Goal: Transaction & Acquisition: Obtain resource

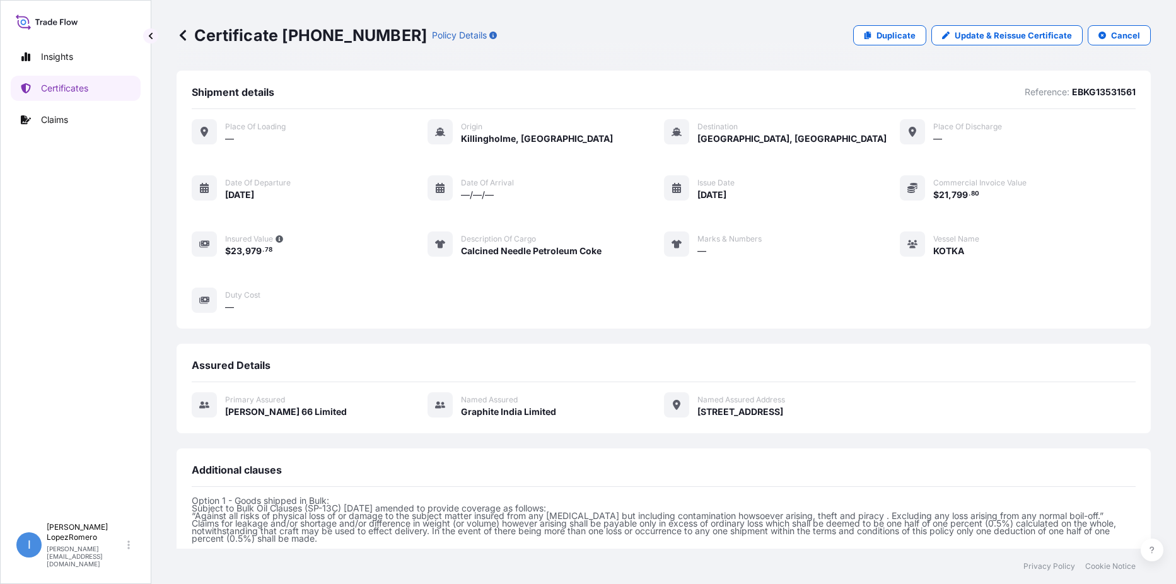
click at [184, 33] on icon at bounding box center [183, 35] width 13 height 13
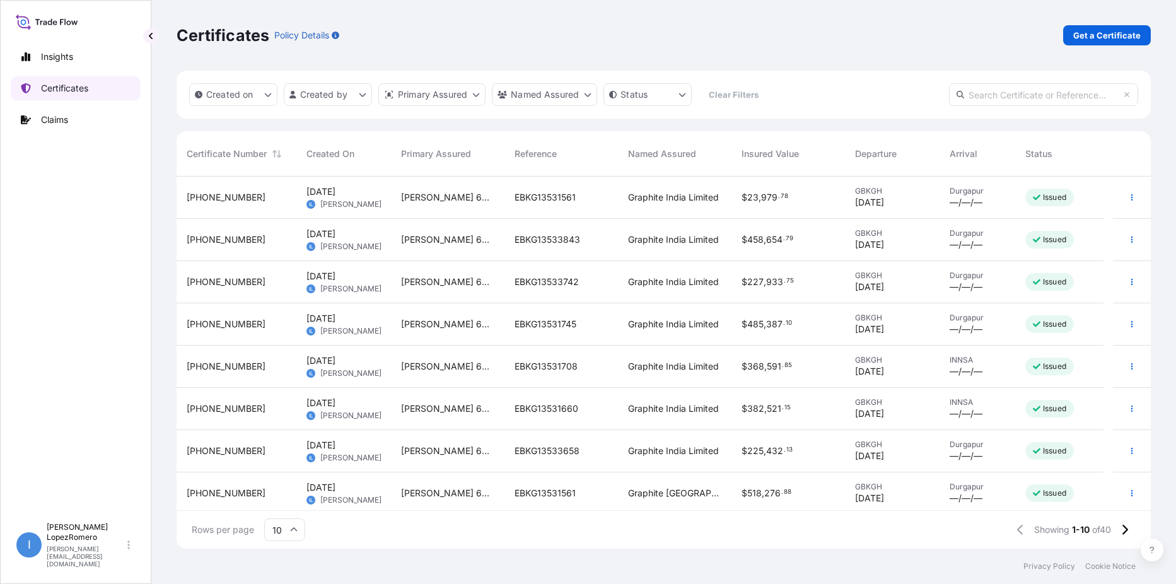
click at [59, 91] on p "Certificates" at bounding box center [64, 88] width 47 height 13
click at [67, 83] on p "Certificates" at bounding box center [64, 88] width 47 height 13
click at [1106, 30] on p "Get a Certificate" at bounding box center [1107, 35] width 67 height 13
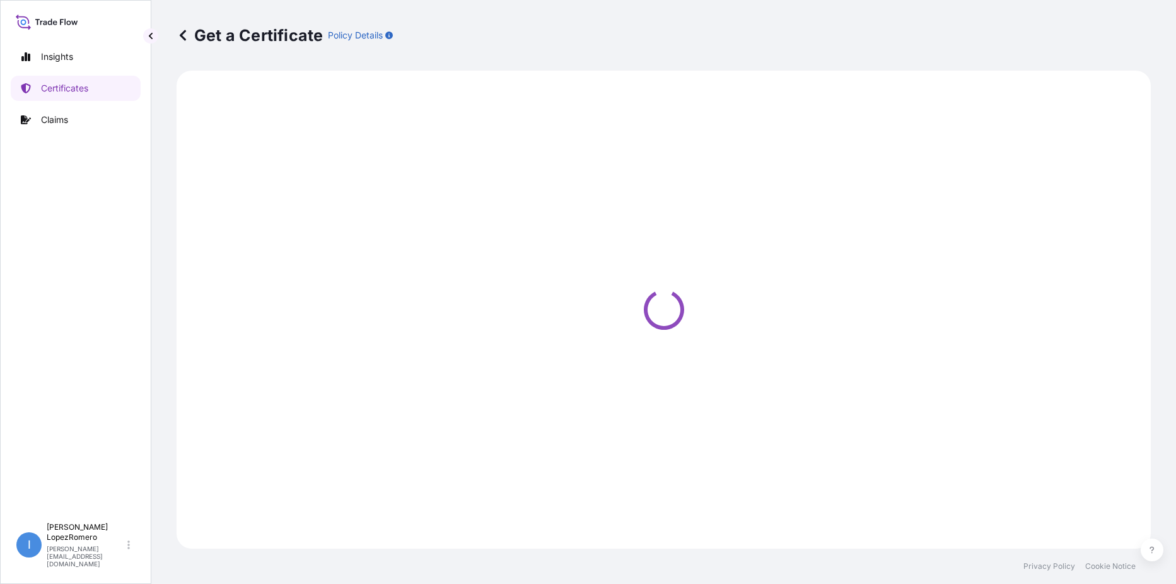
select select "Barge"
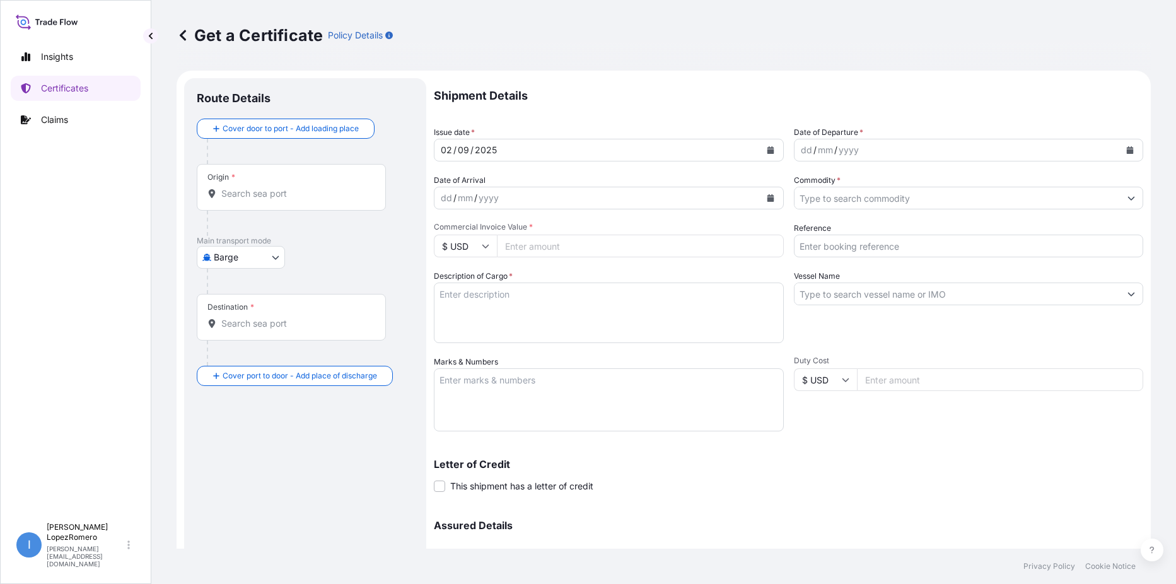
click at [901, 147] on div "dd / mm / yyyy" at bounding box center [958, 150] width 326 height 23
click at [912, 194] on input "Commodity *" at bounding box center [958, 198] width 326 height 23
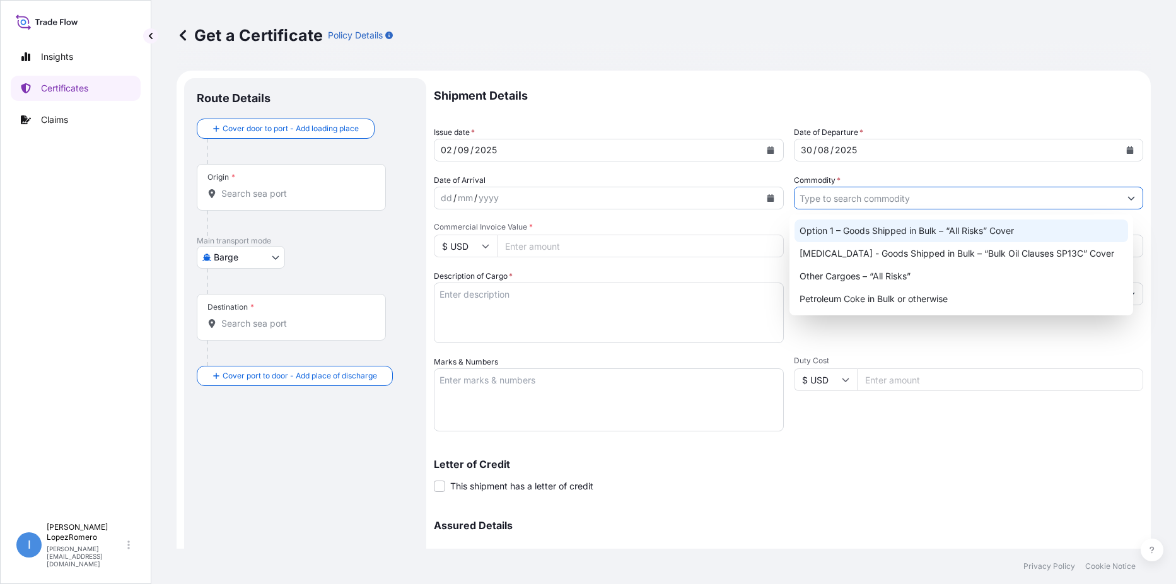
click at [927, 224] on div "Option 1 – Goods Shipped in Bulk – “All Risks” Cover" at bounding box center [962, 231] width 334 height 23
type input "Option 1 – Goods Shipped in Bulk – “All Risks” Cover"
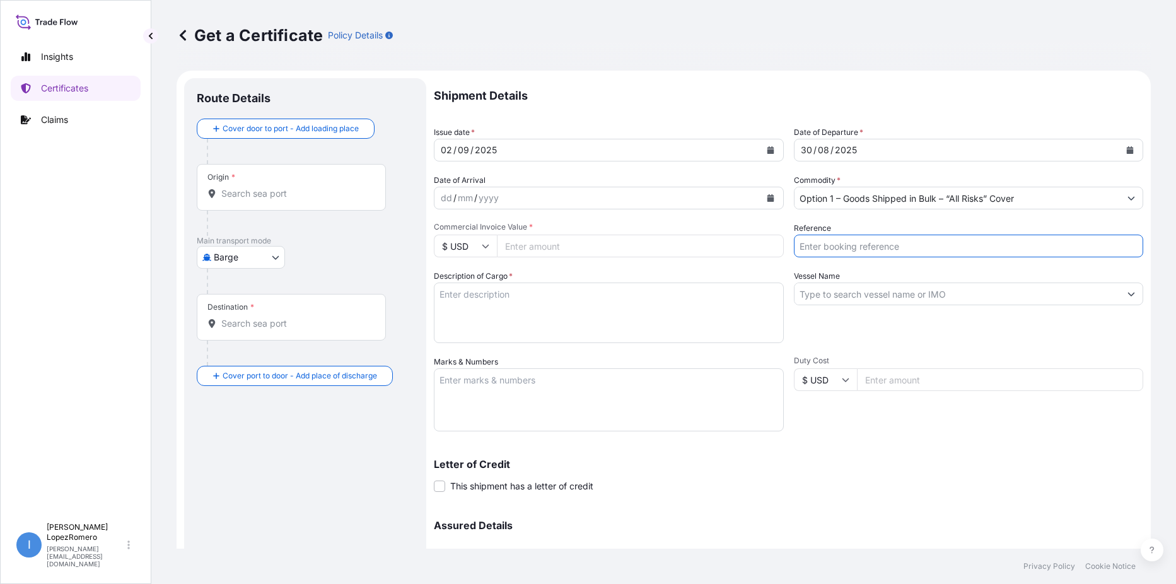
click at [857, 241] on input "Reference" at bounding box center [969, 246] width 350 height 23
click at [859, 245] on input "Reference" at bounding box center [969, 246] width 350 height 23
paste input "EBKG13533491"
type input "EBKG13533491"
click at [843, 297] on input "Vessel Name" at bounding box center [958, 294] width 326 height 23
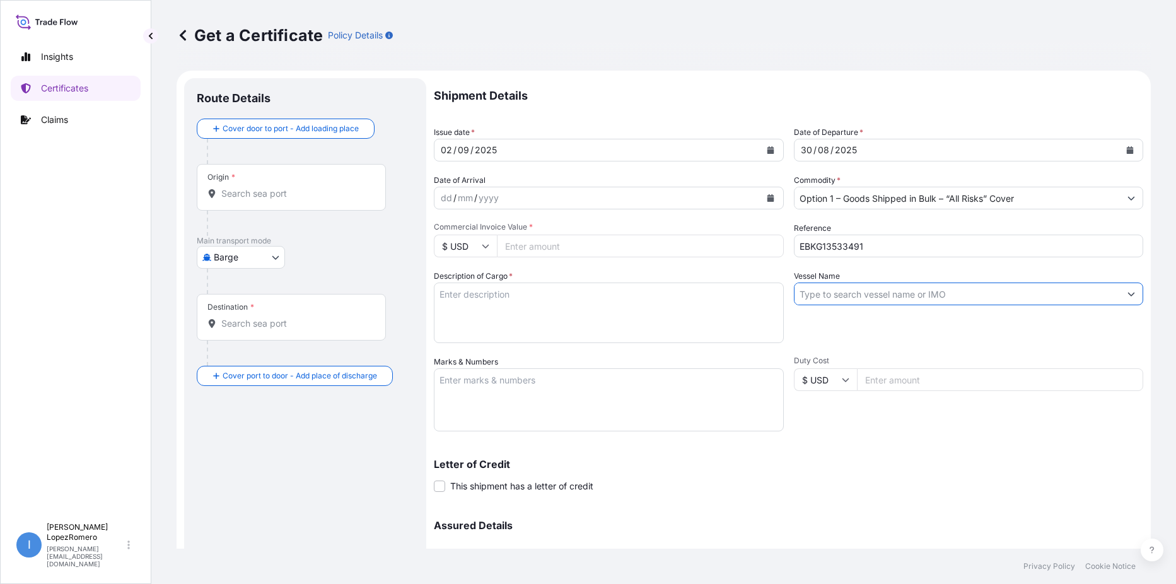
click at [855, 291] on input "Vessel Name" at bounding box center [958, 294] width 326 height 23
paste input "MSC [GEOGRAPHIC_DATA]"
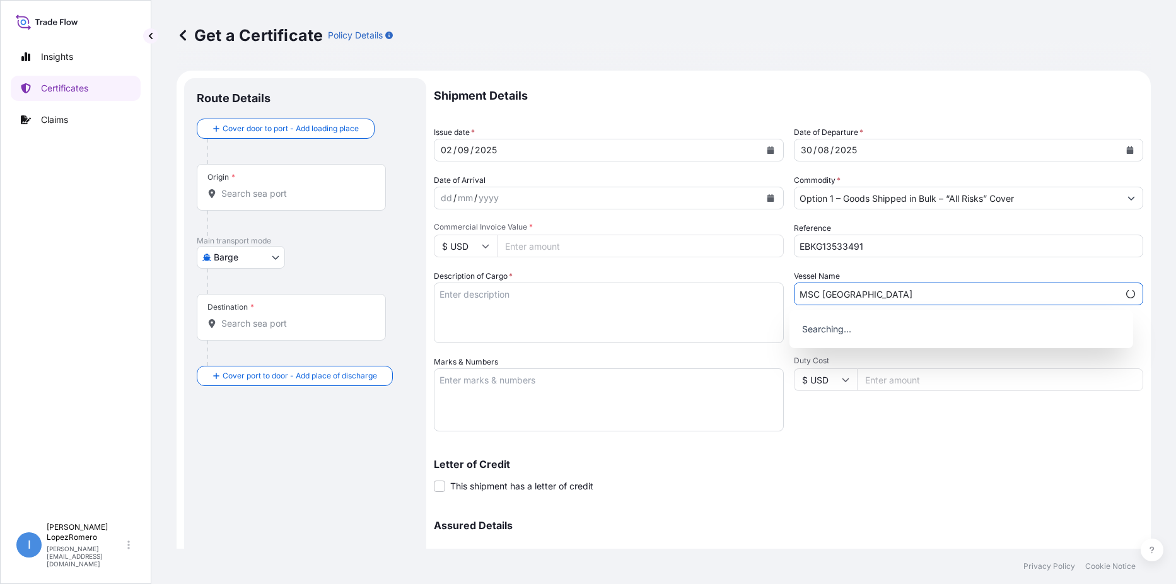
type input "MSC [GEOGRAPHIC_DATA]"
drag, startPoint x: 544, startPoint y: 311, endPoint x: 1143, endPoint y: 346, distance: 600.3
click at [546, 311] on textarea "Description of Cargo *" at bounding box center [609, 313] width 350 height 61
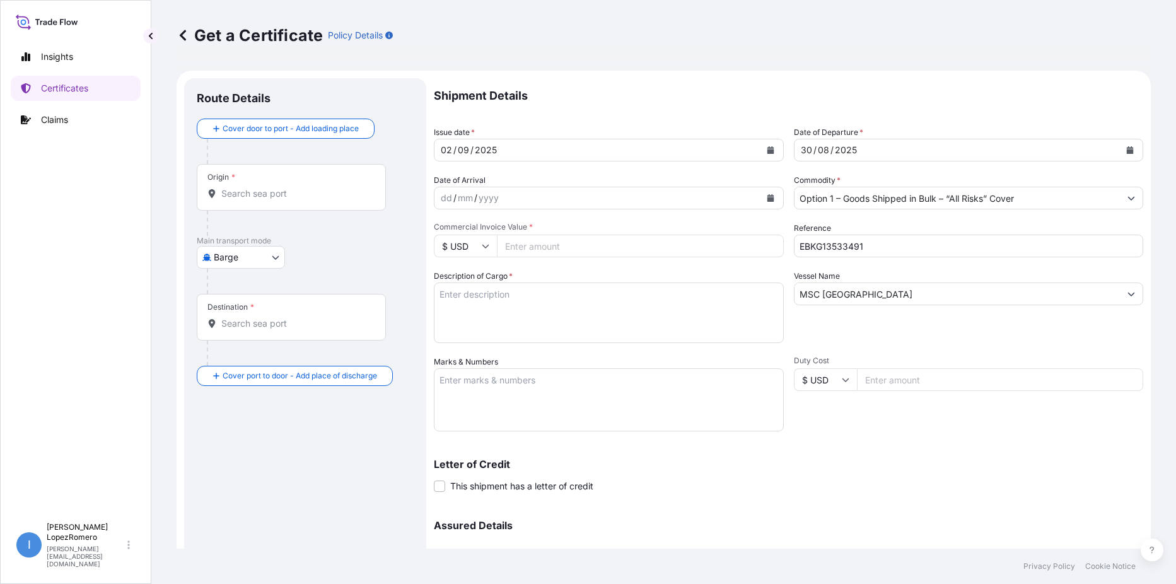
click at [493, 303] on textarea "Description of Cargo *" at bounding box center [609, 313] width 350 height 61
paste textarea "Calcined Needle Petroleum Coke"
type textarea "Calcined Needle Petroleum Coke"
click at [529, 249] on input "Commercial Invoice Value *" at bounding box center [640, 246] width 287 height 23
paste input "495059.40"
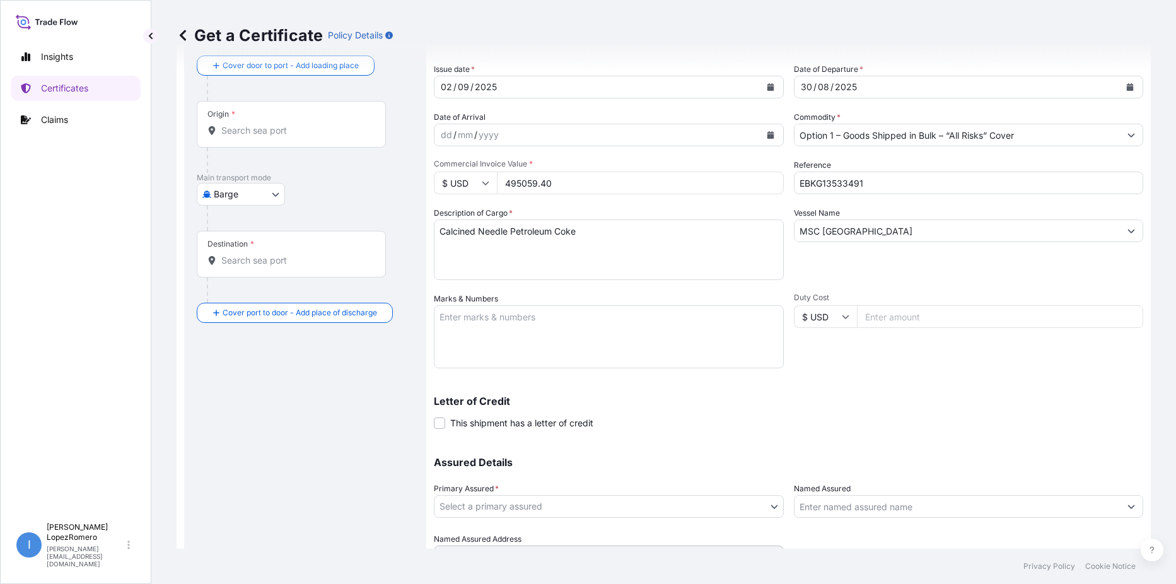
scroll to position [126, 0]
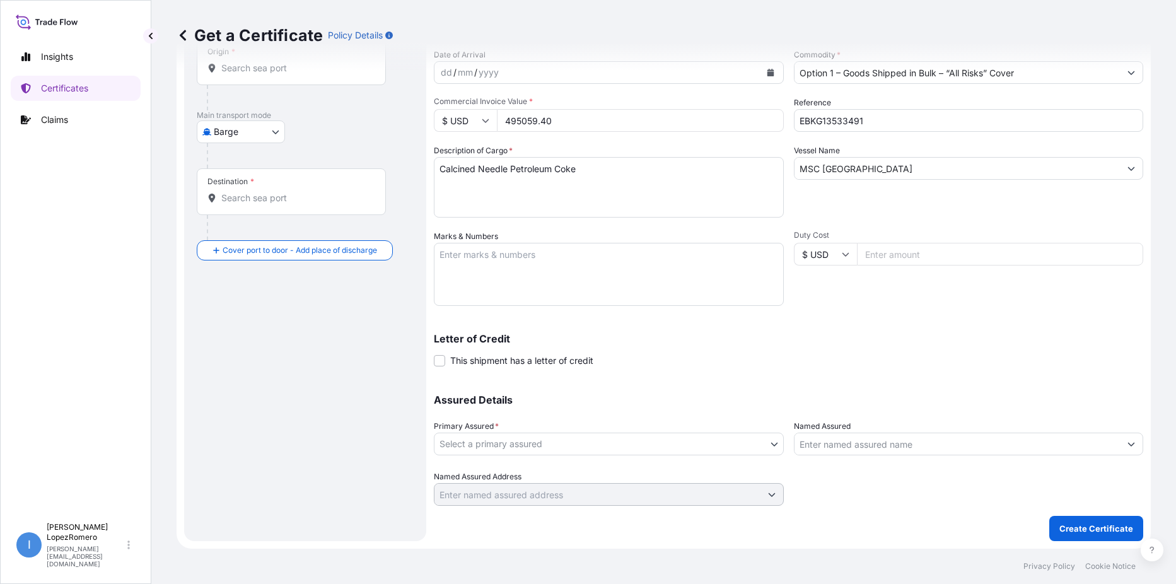
type input "495059.40"
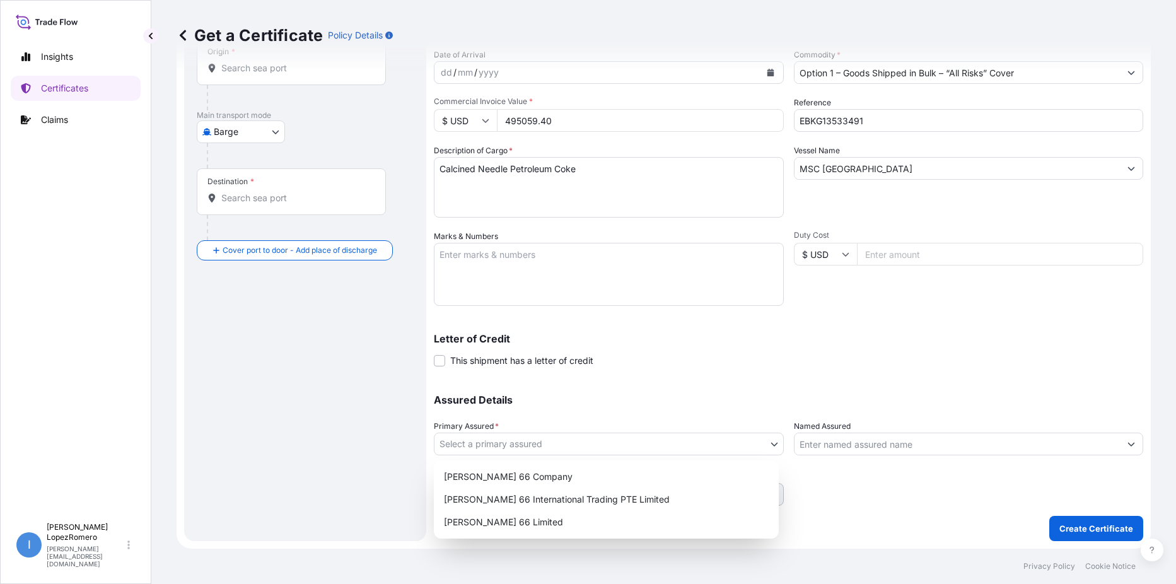
click at [766, 446] on body "Insights Certificates Claims I [PERSON_NAME] [PERSON_NAME][EMAIL_ADDRESS][DOMAI…" at bounding box center [588, 292] width 1176 height 584
click at [567, 529] on div "[PERSON_NAME] 66 Limited" at bounding box center [606, 522] width 335 height 23
select select "31939"
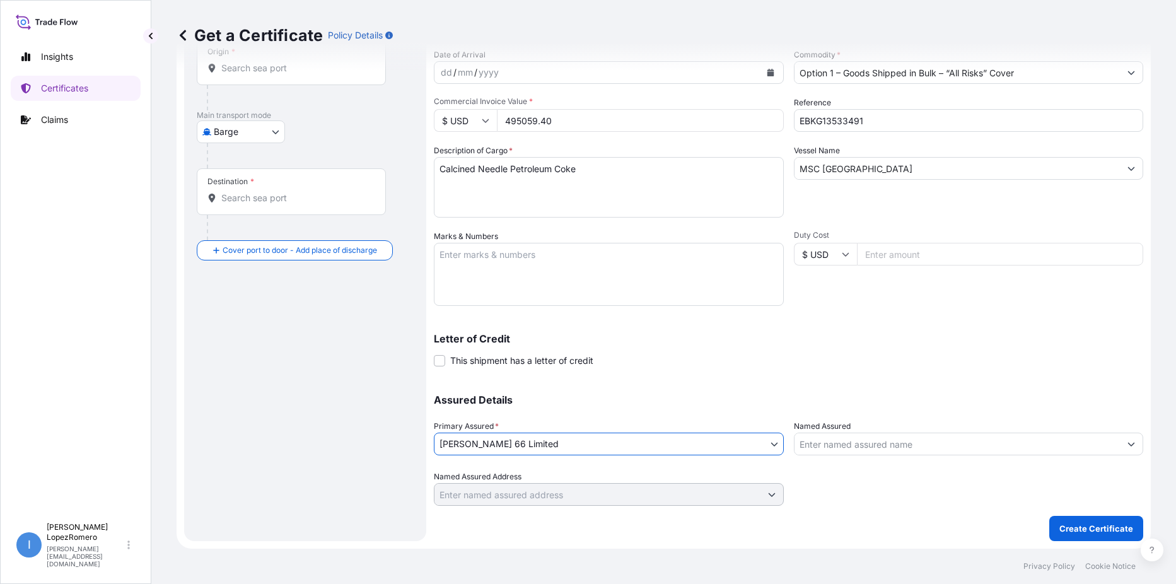
click at [902, 453] on input "Named Assured" at bounding box center [958, 444] width 326 height 23
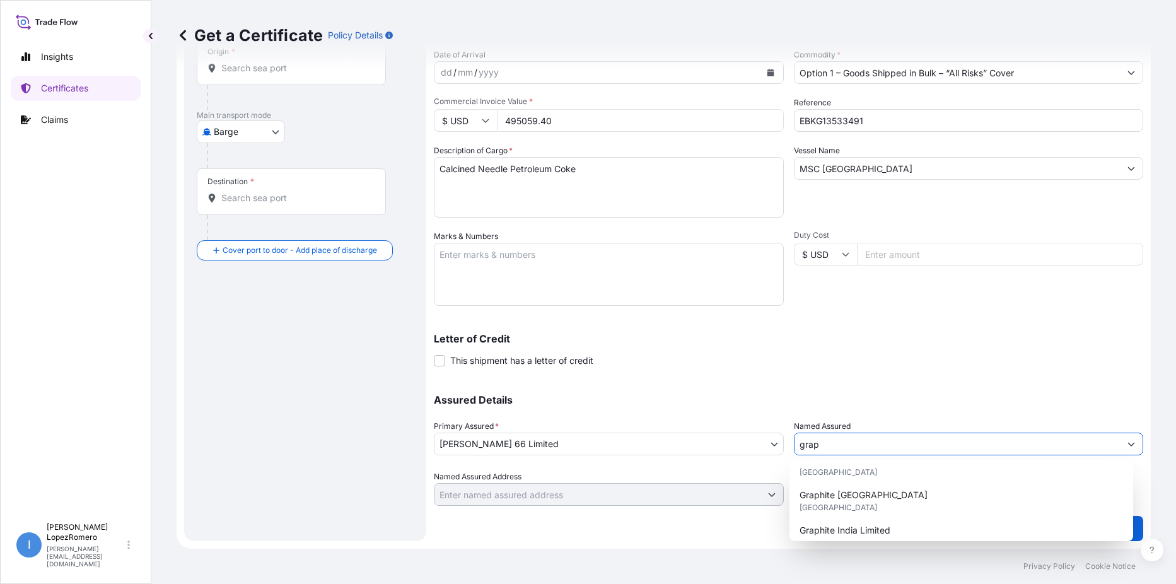
scroll to position [58, 0]
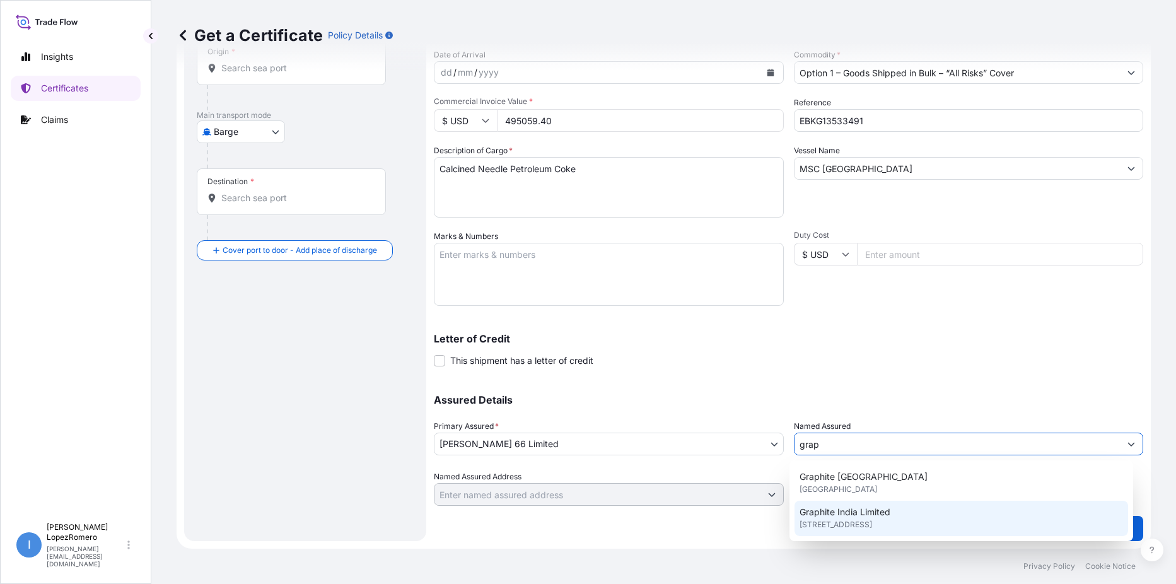
click at [913, 514] on div "Graphite India Limited [STREET_ADDRESS]" at bounding box center [962, 518] width 334 height 35
type input "Graphite India Limited"
type input "[STREET_ADDRESS]"
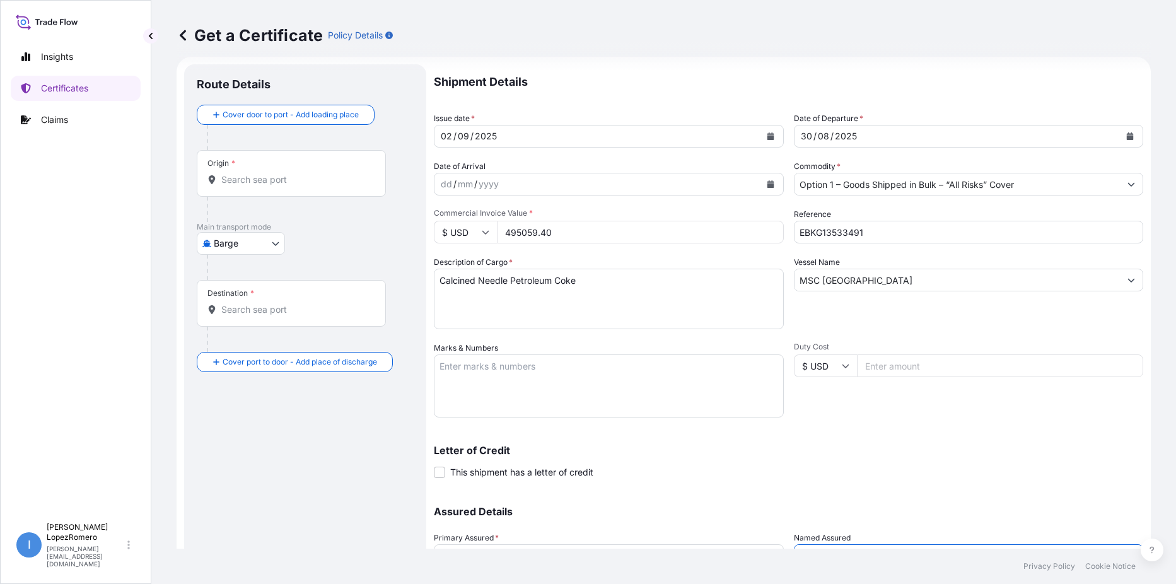
scroll to position [0, 0]
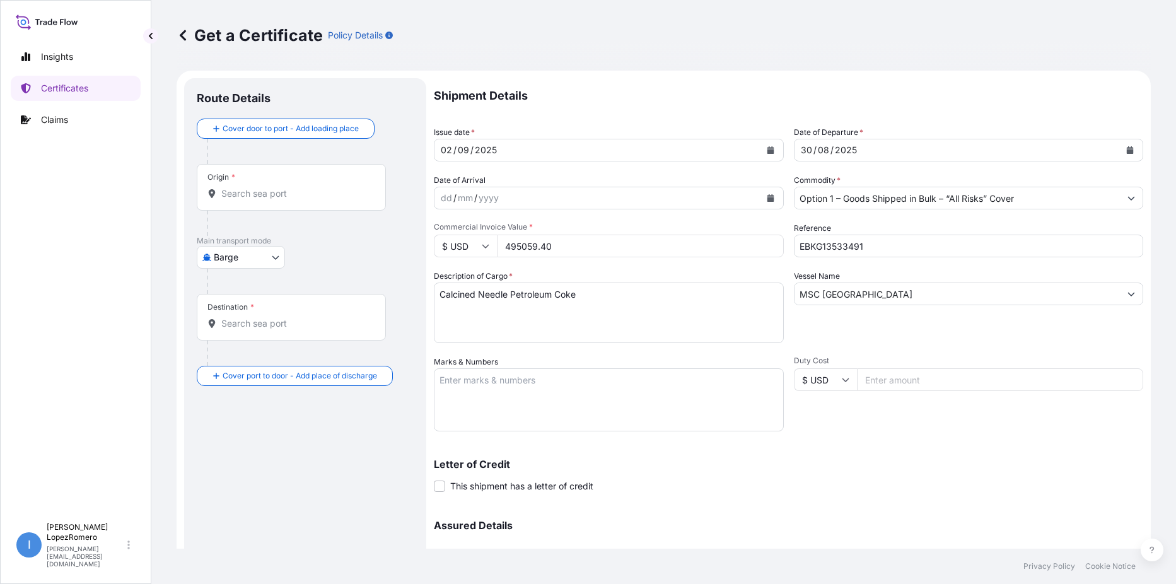
type input "Graphite India Limited"
click at [293, 192] on input "Origin *" at bounding box center [295, 193] width 149 height 13
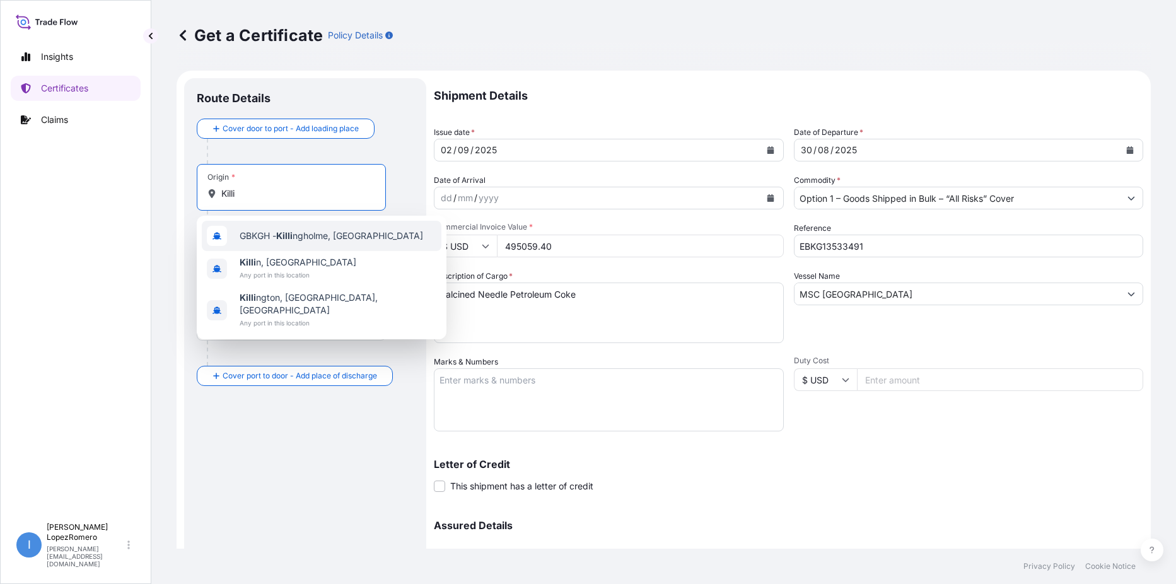
click at [370, 240] on span "GBKGH - Killi ngholme, [GEOGRAPHIC_DATA]" at bounding box center [332, 236] width 184 height 13
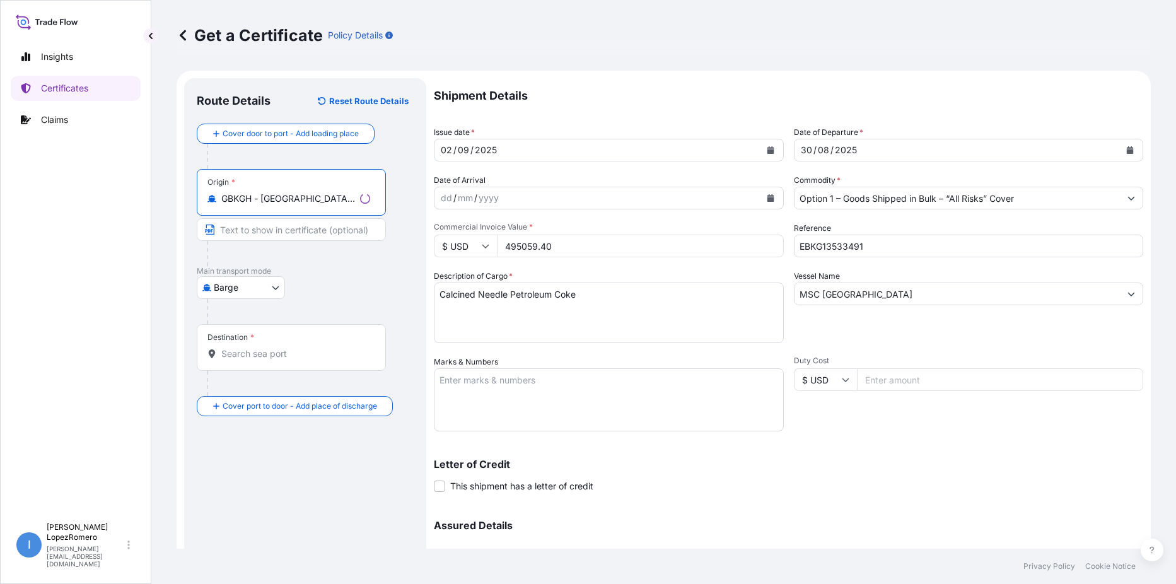
type input "GBKGH - [GEOGRAPHIC_DATA], [GEOGRAPHIC_DATA]"
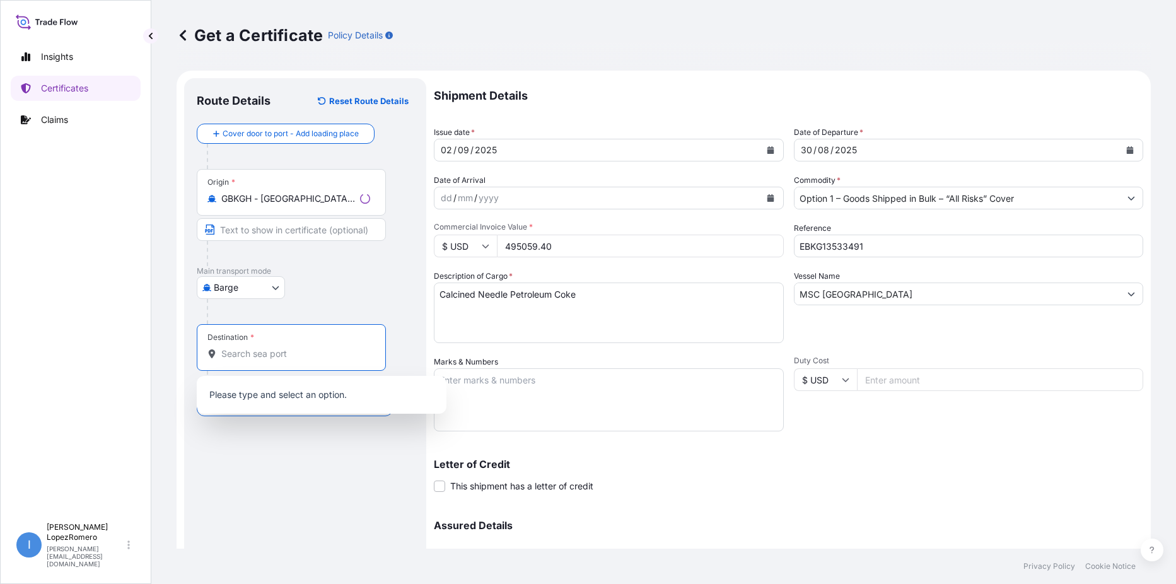
click at [305, 355] on input "Destination *" at bounding box center [295, 354] width 149 height 13
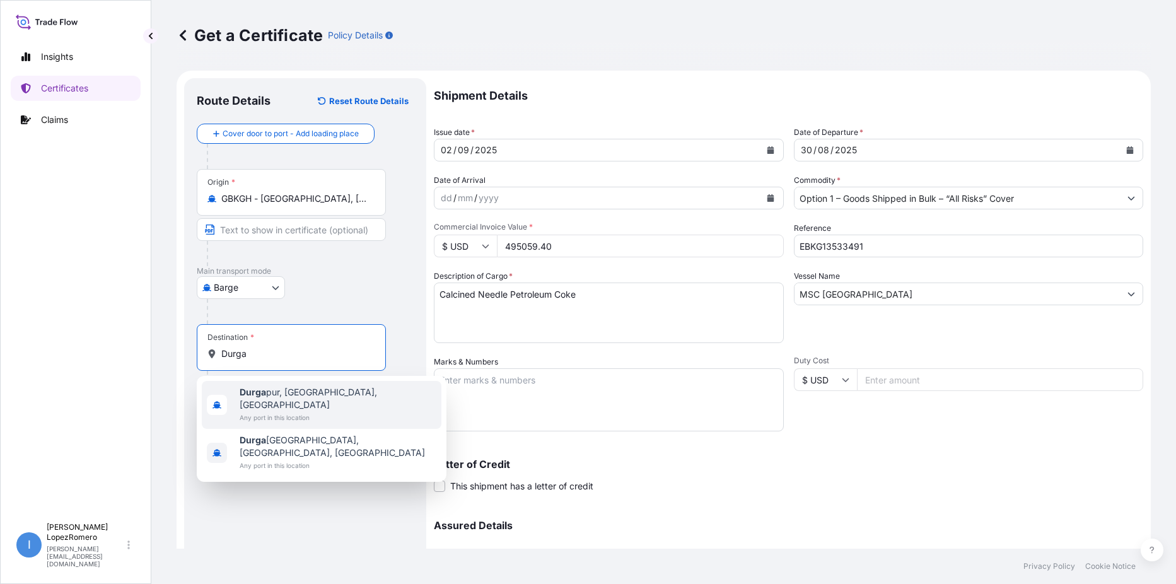
click at [321, 411] on span "Any port in this location" at bounding box center [338, 417] width 197 height 13
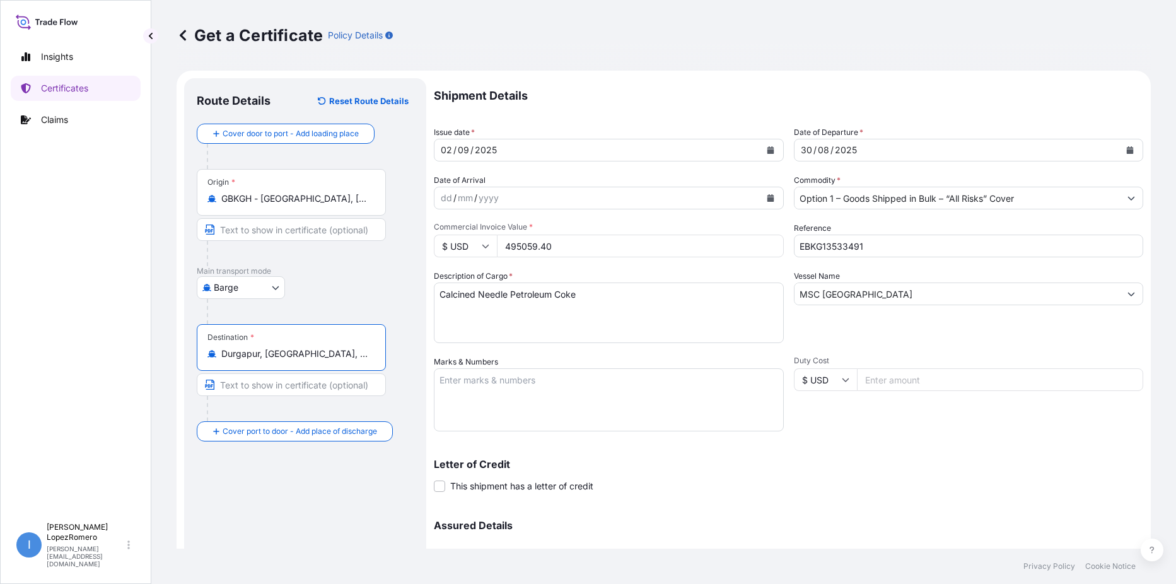
scroll to position [126, 0]
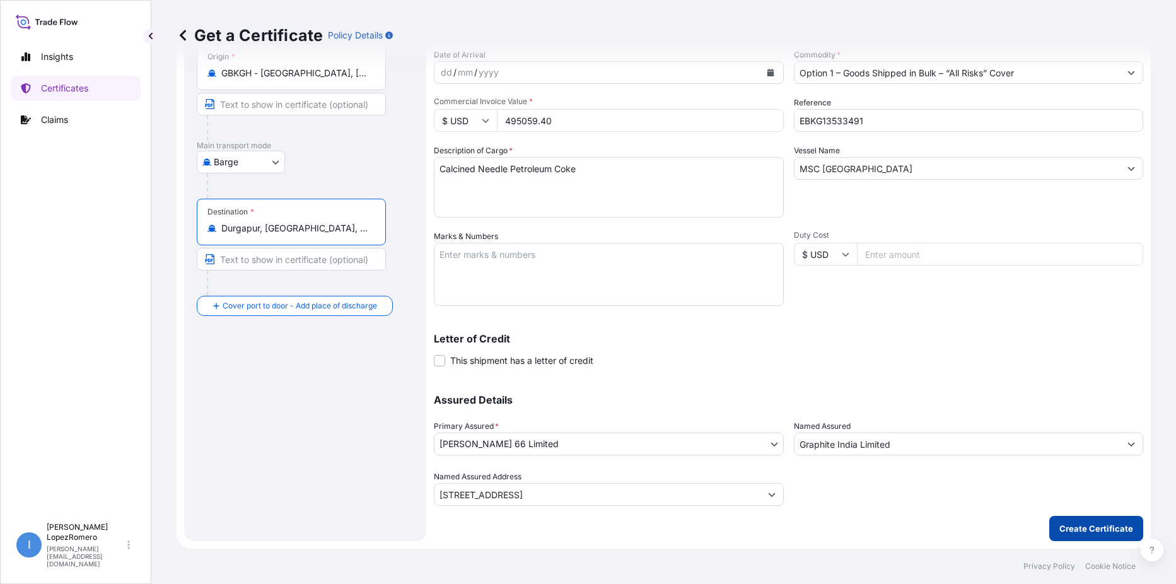
type input "Durgapur, [GEOGRAPHIC_DATA], [GEOGRAPHIC_DATA]"
click at [1095, 522] on button "Create Certificate" at bounding box center [1097, 528] width 94 height 25
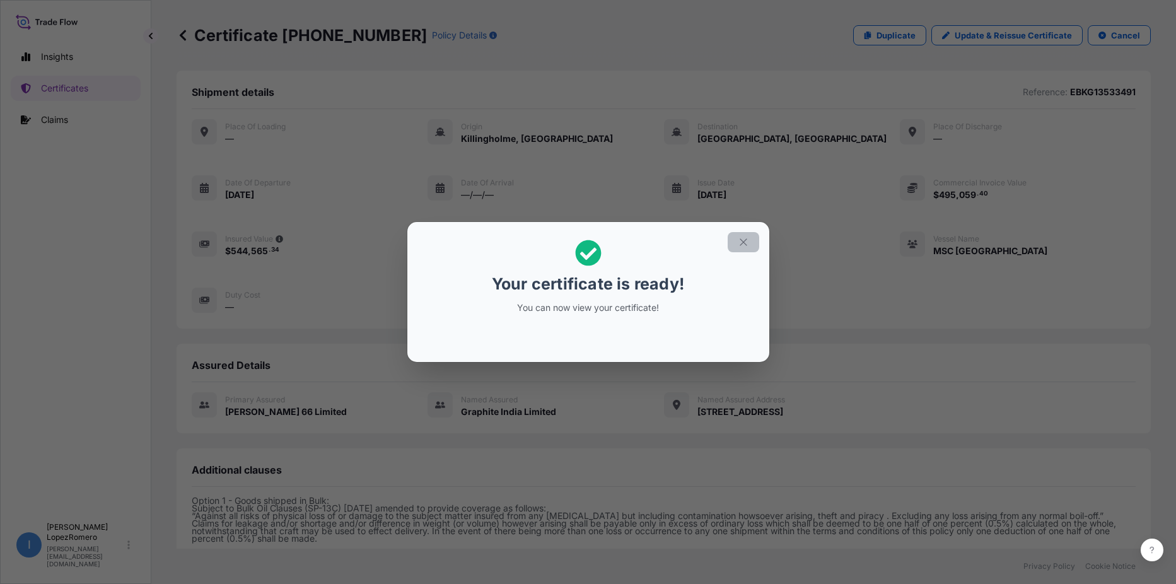
click at [747, 245] on icon "button" at bounding box center [743, 241] width 7 height 7
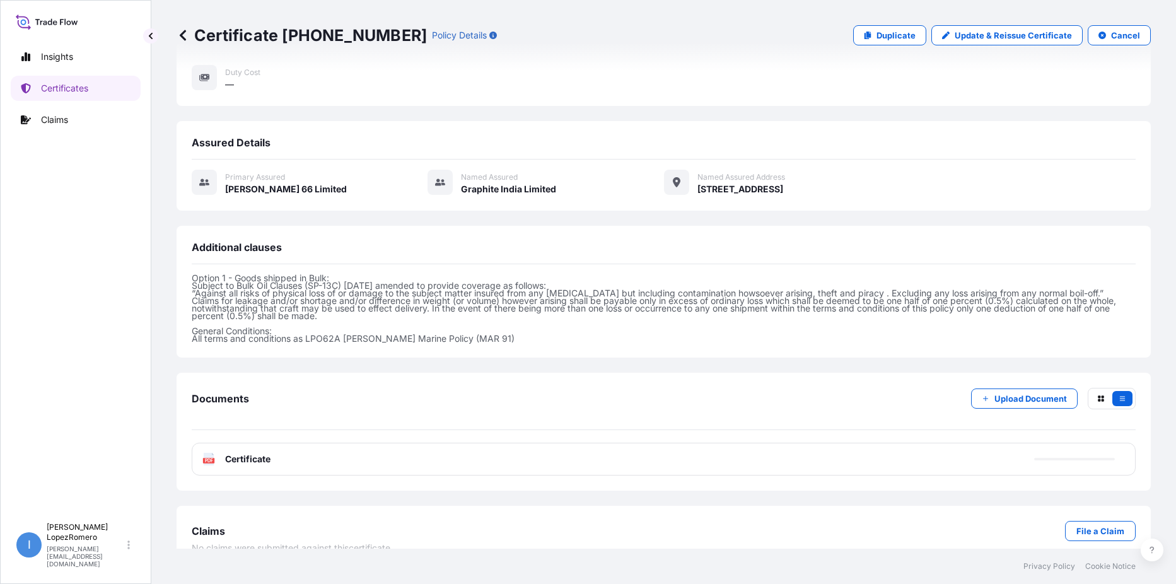
scroll to position [243, 0]
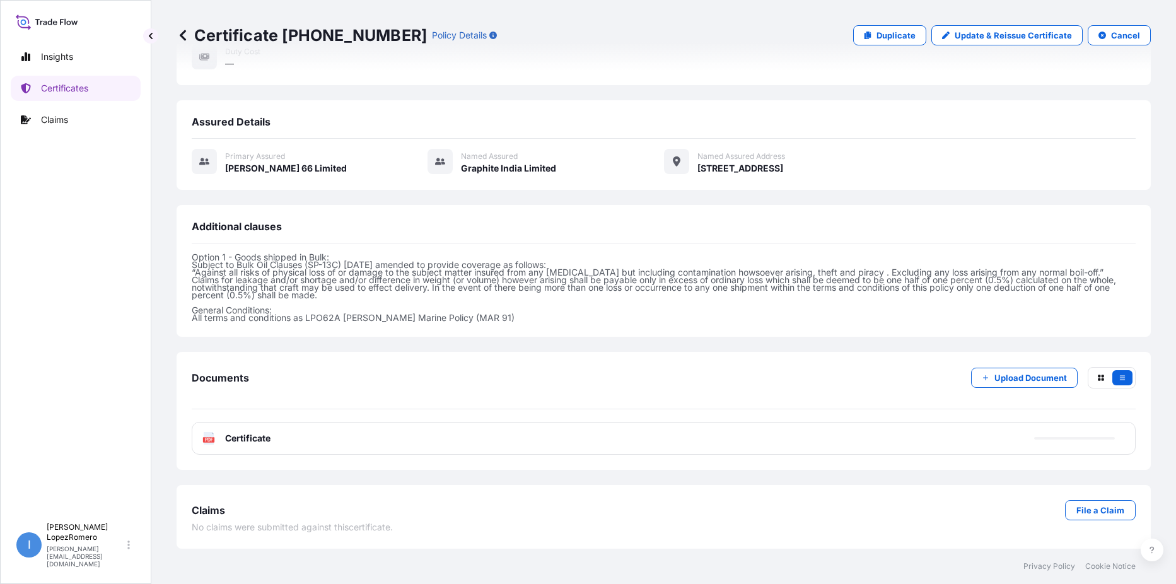
click at [443, 431] on div "PDF Certificate" at bounding box center [664, 438] width 944 height 33
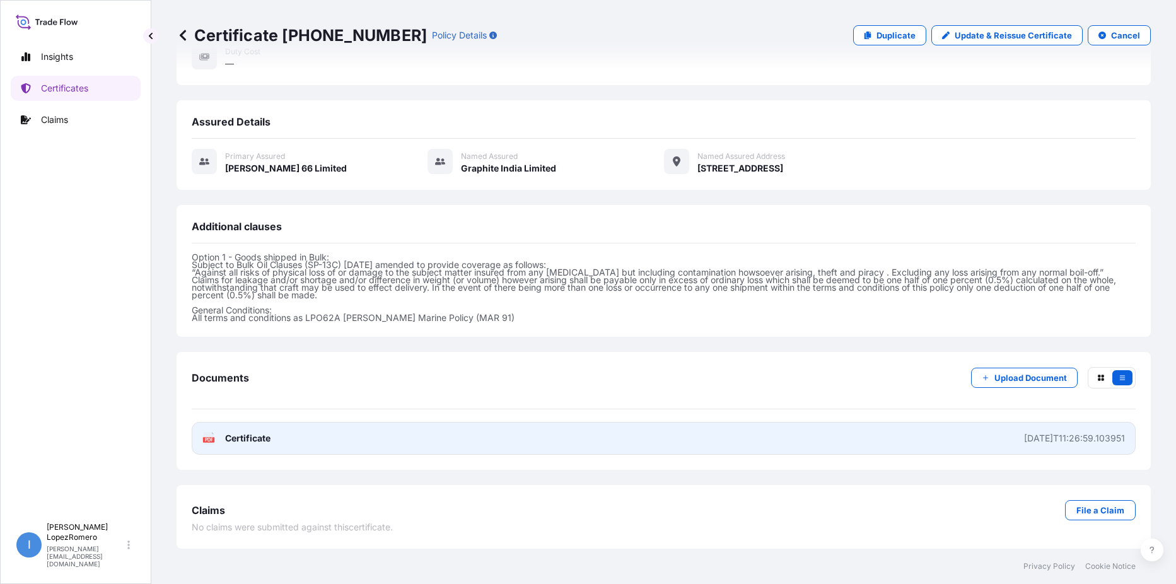
click at [732, 437] on link "PDF Certificate [DATE]T11:26:59.103951" at bounding box center [664, 438] width 944 height 33
